Goal: Navigation & Orientation: Find specific page/section

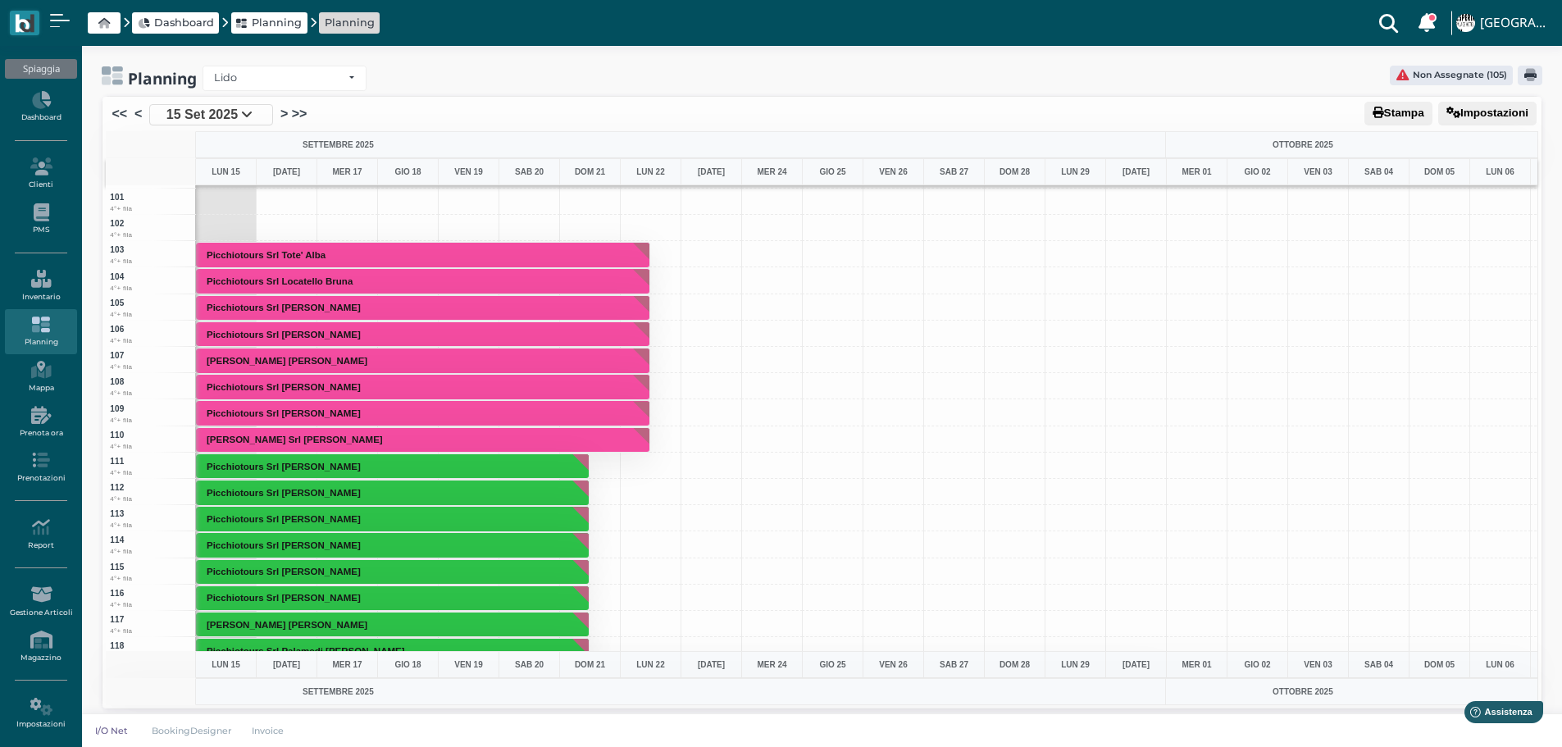
scroll to position [2528, 0]
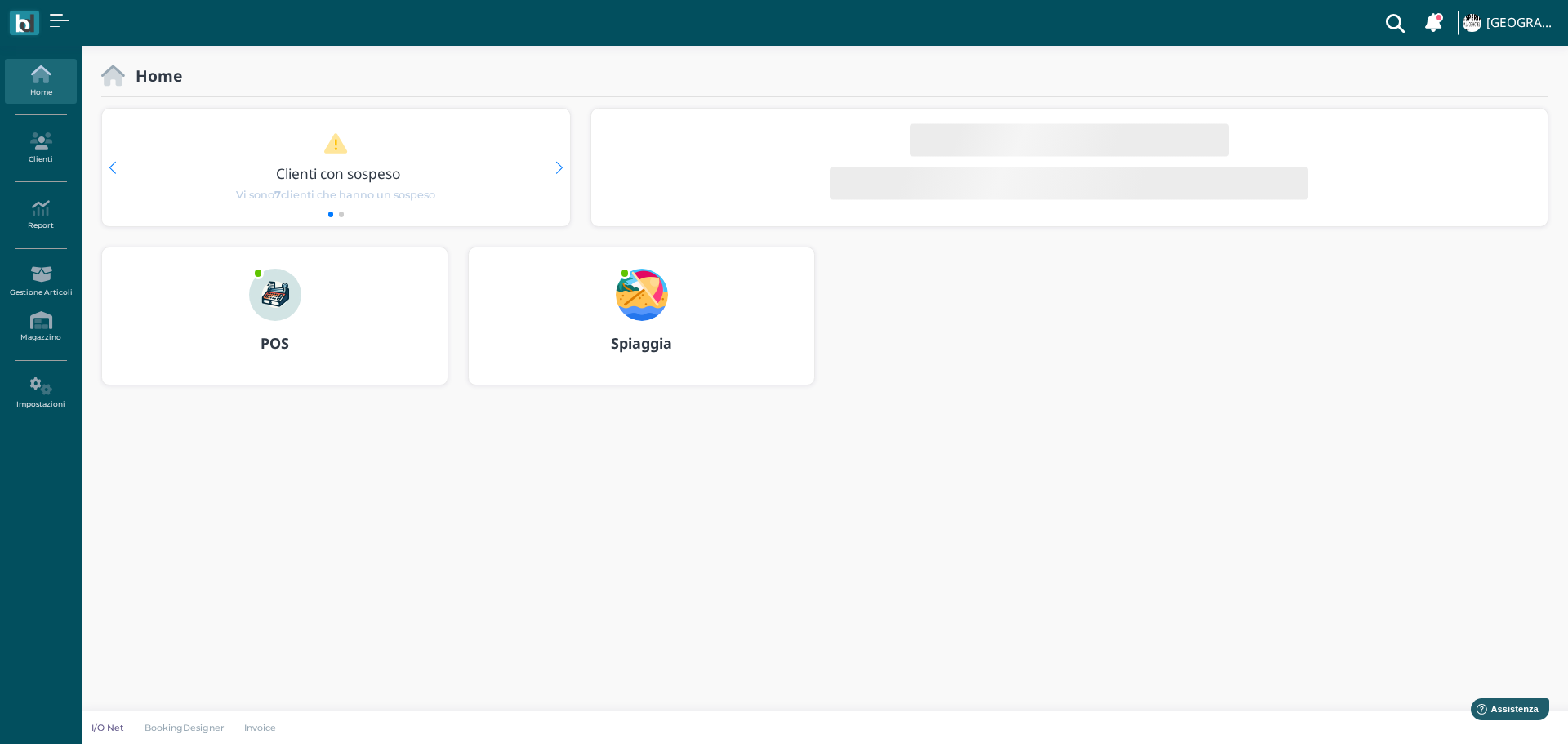
click at [654, 295] on img at bounding box center [641, 295] width 52 height 52
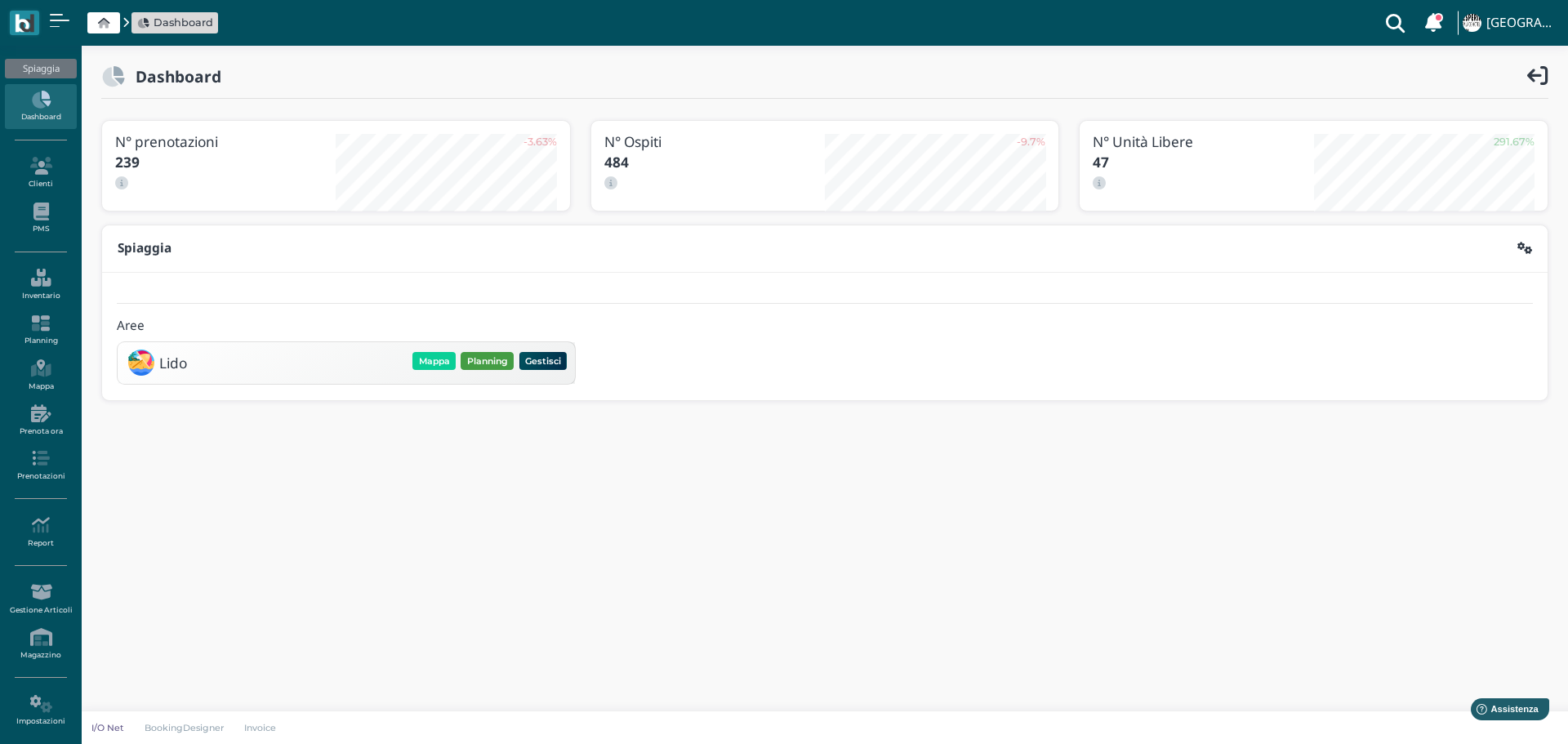
click at [493, 362] on button "Planning" at bounding box center [487, 361] width 53 height 18
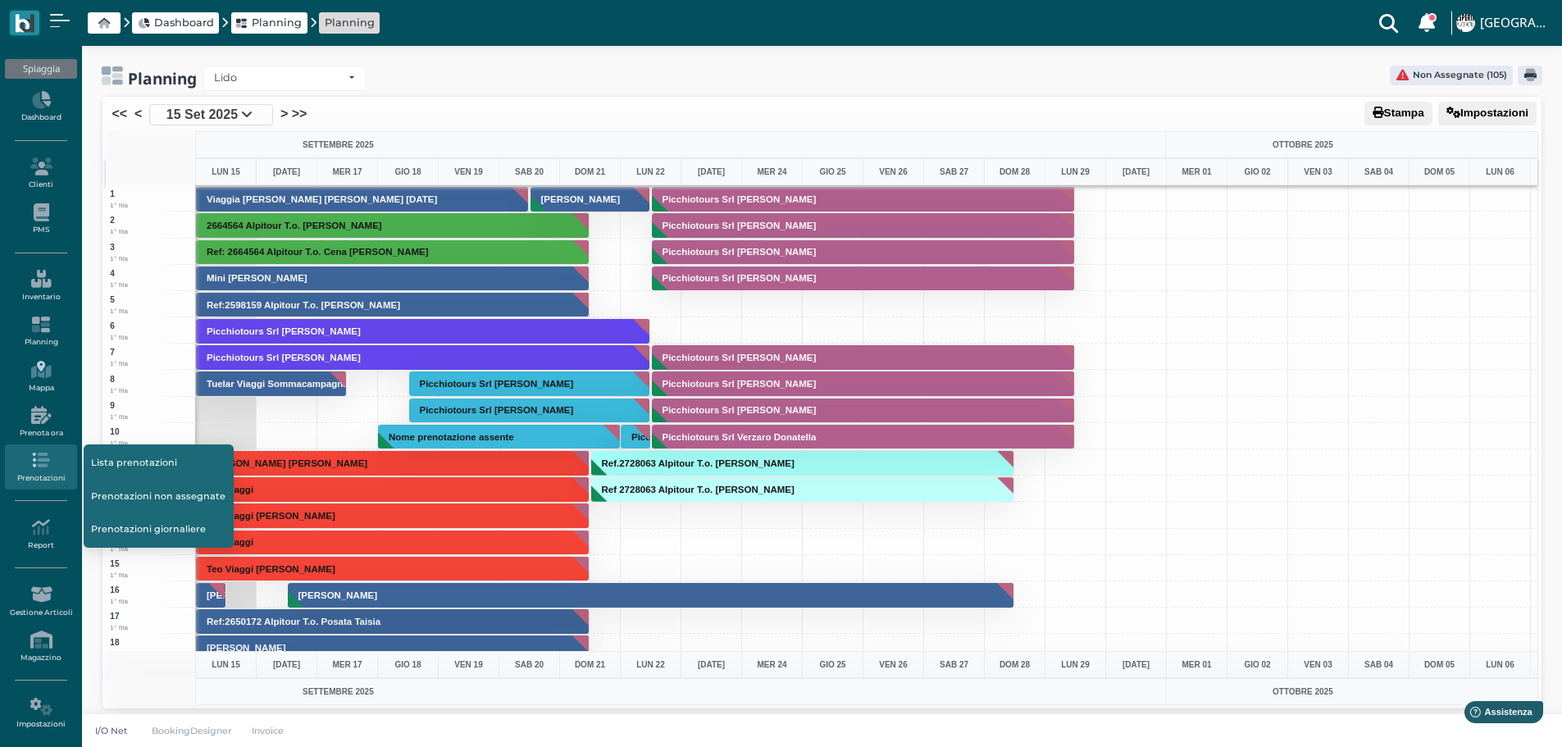
click at [39, 374] on icon at bounding box center [40, 370] width 71 height 18
